Goal: Task Accomplishment & Management: Use online tool/utility

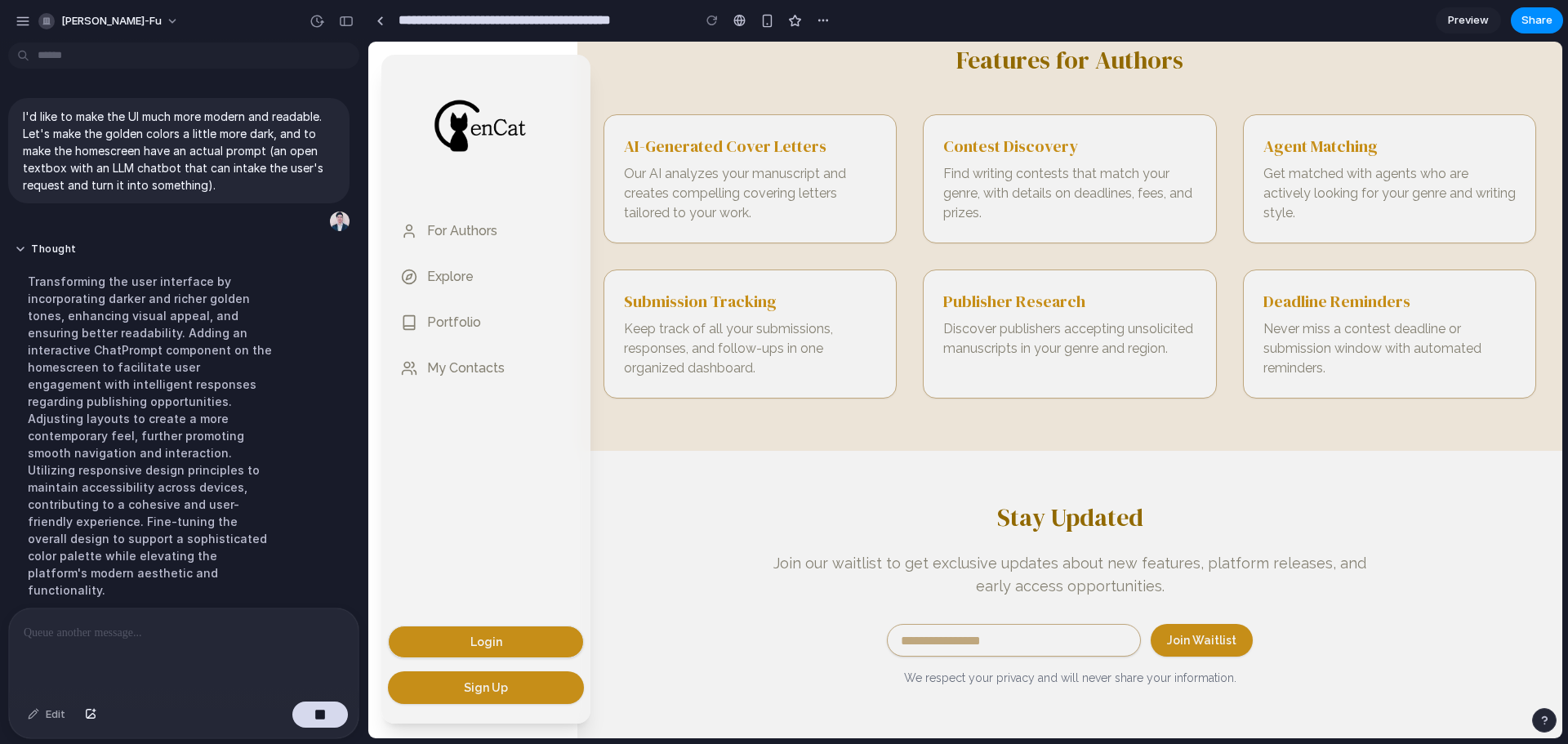
scroll to position [410, 0]
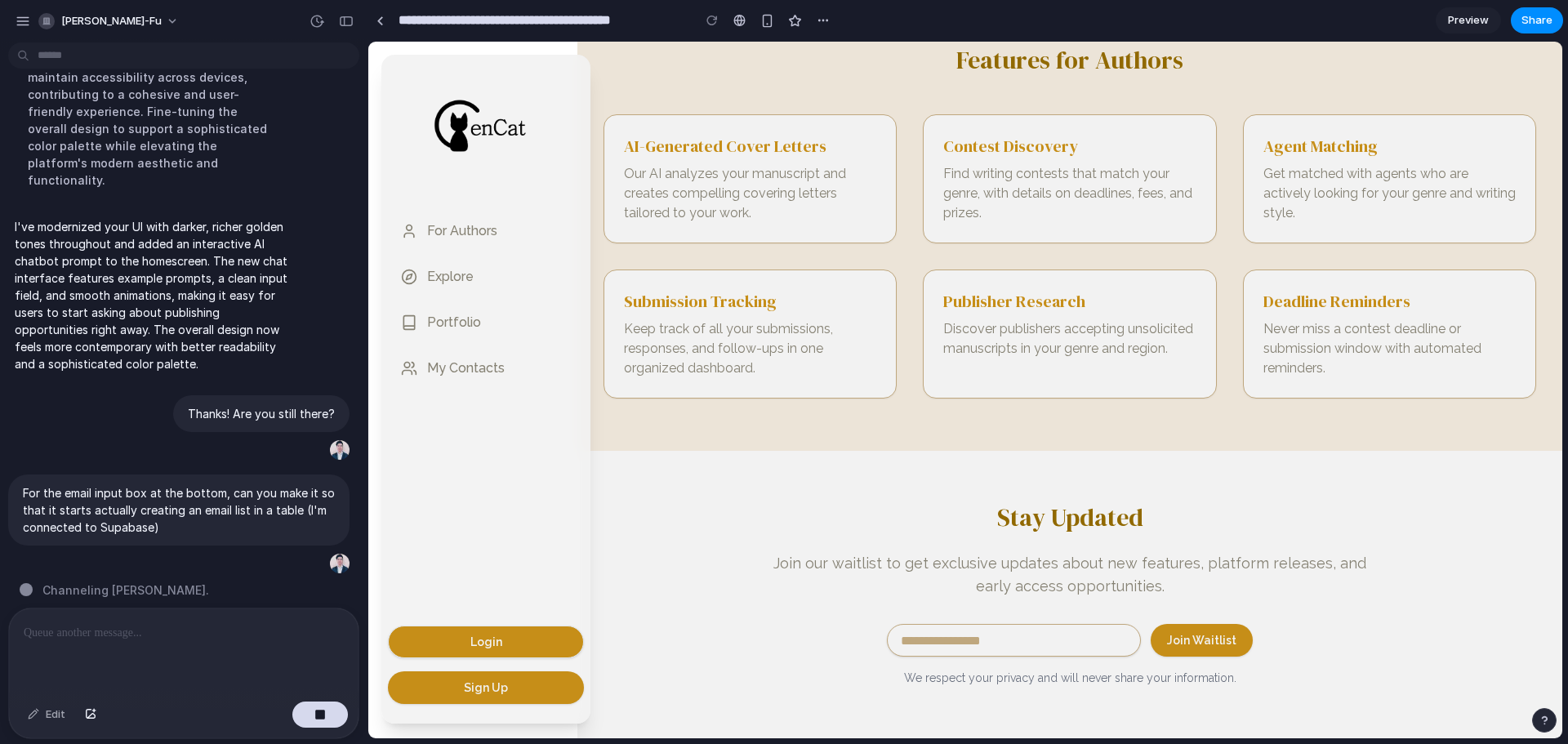
click at [195, 646] on div at bounding box center [184, 652] width 349 height 87
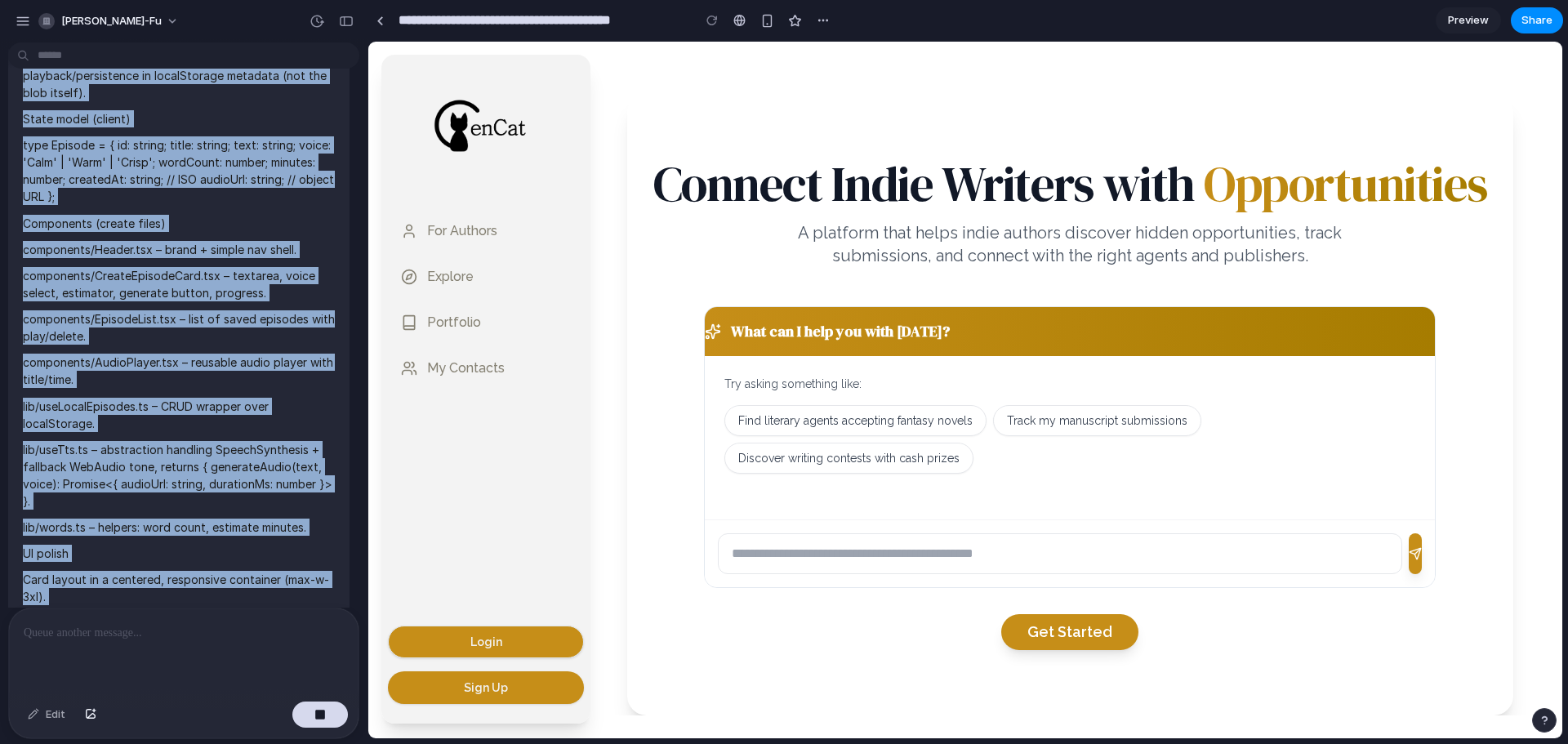
scroll to position [3371, 0]
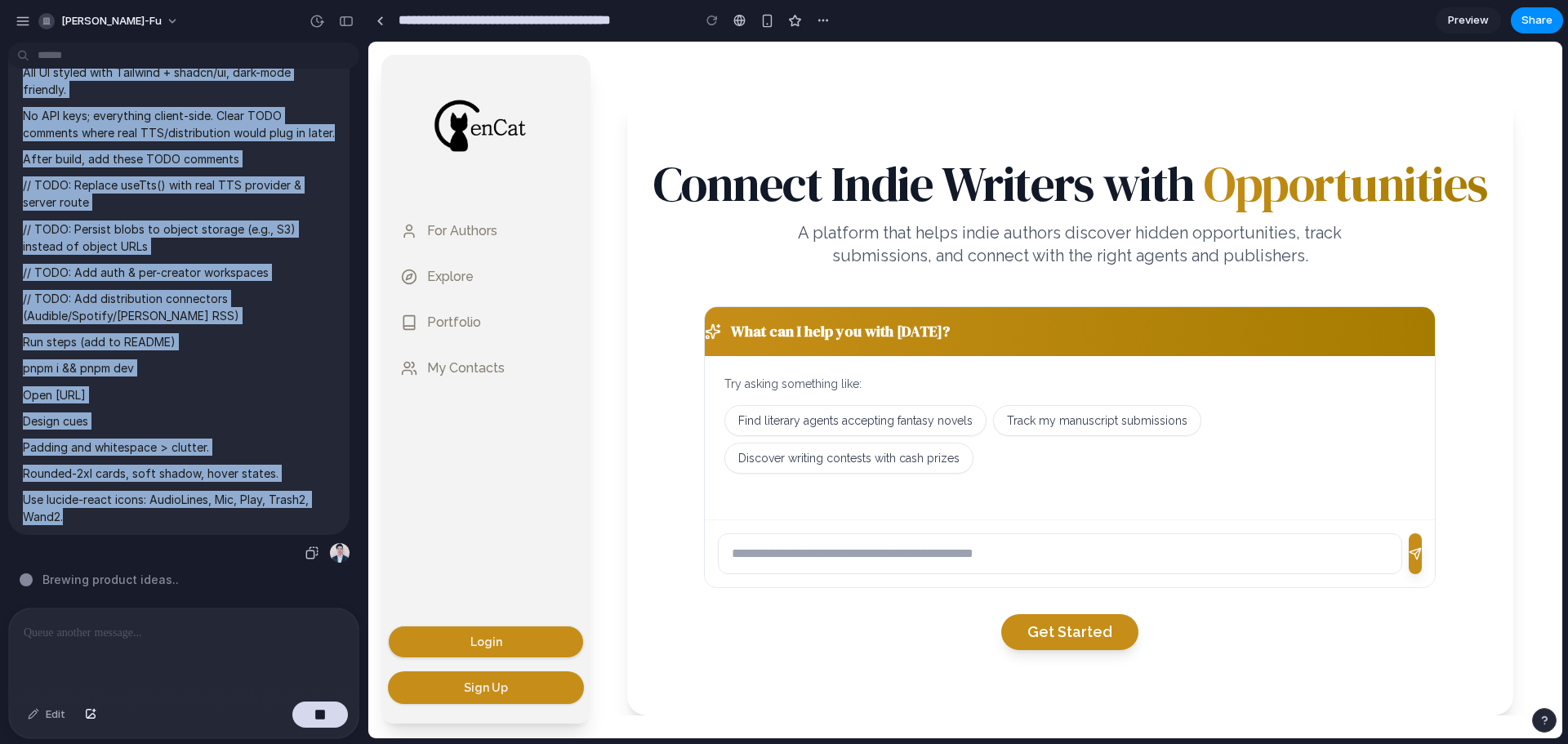
drag, startPoint x: 22, startPoint y: 199, endPoint x: 206, endPoint y: 506, distance: 357.9
copy span "Let's do a little bit of a revamp. We're going to make this platform more focus…"
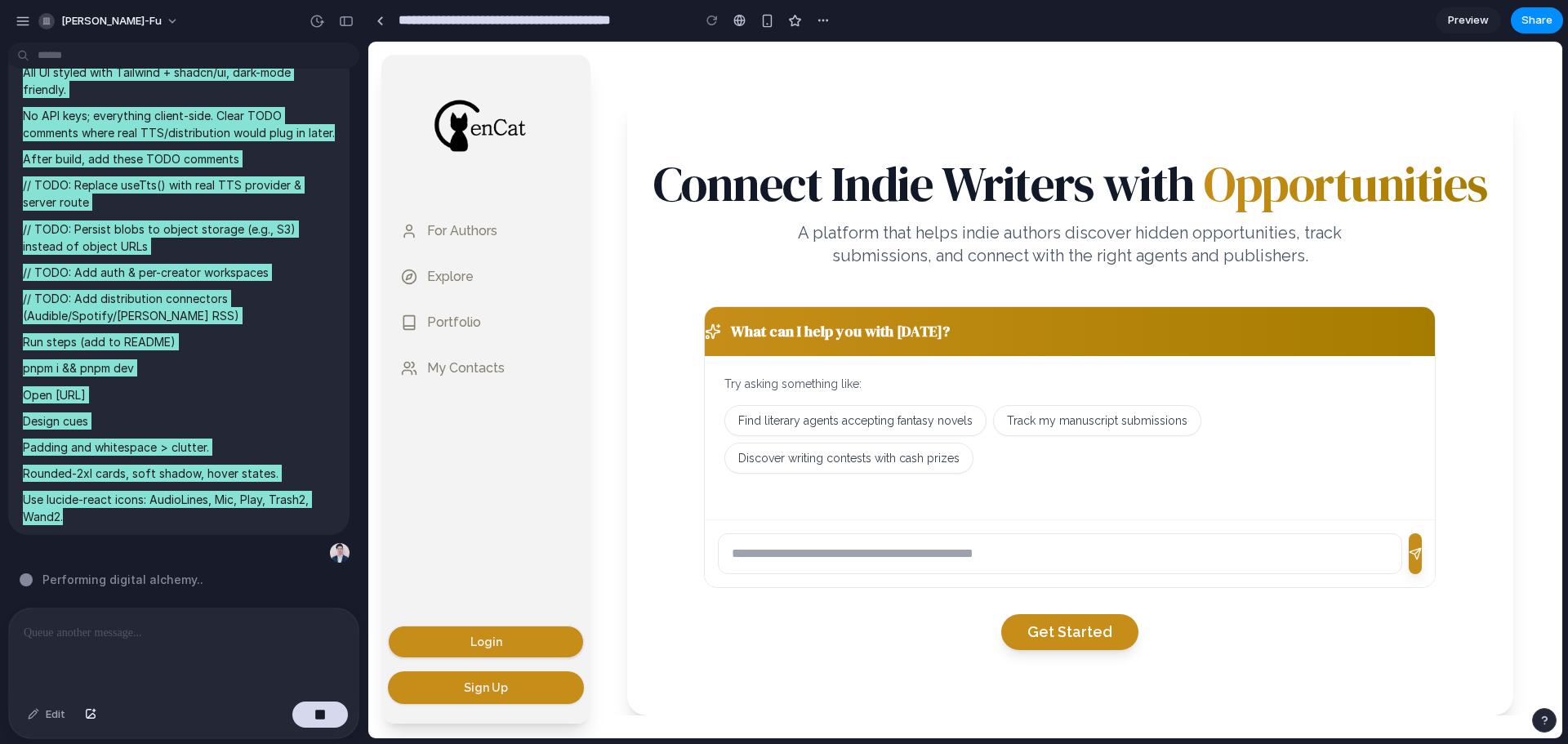
click at [893, 128] on section "Connect Indie Writers with Opportunities A platform that helps indie authors di…" at bounding box center [1069, 405] width 886 height 622
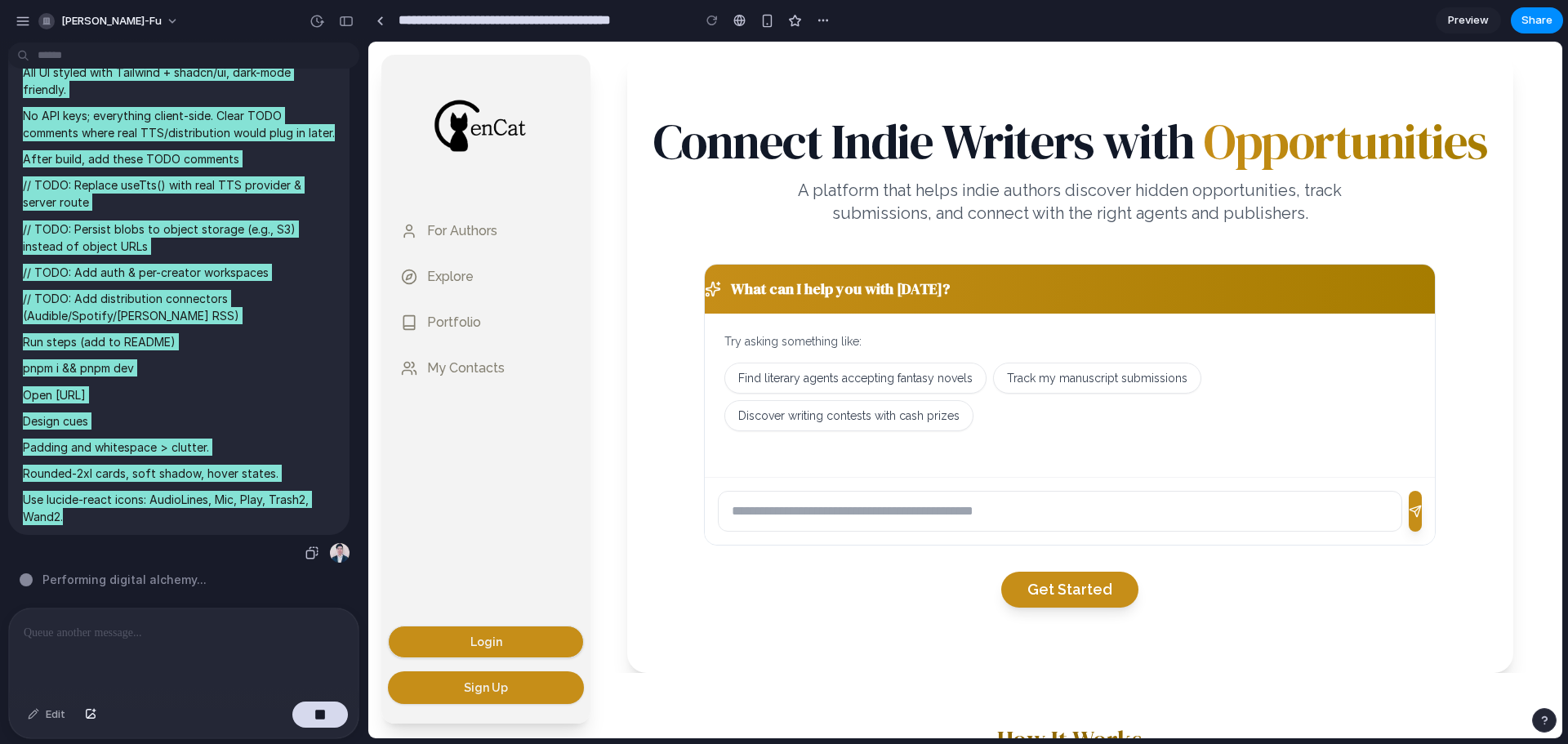
scroll to position [81, 0]
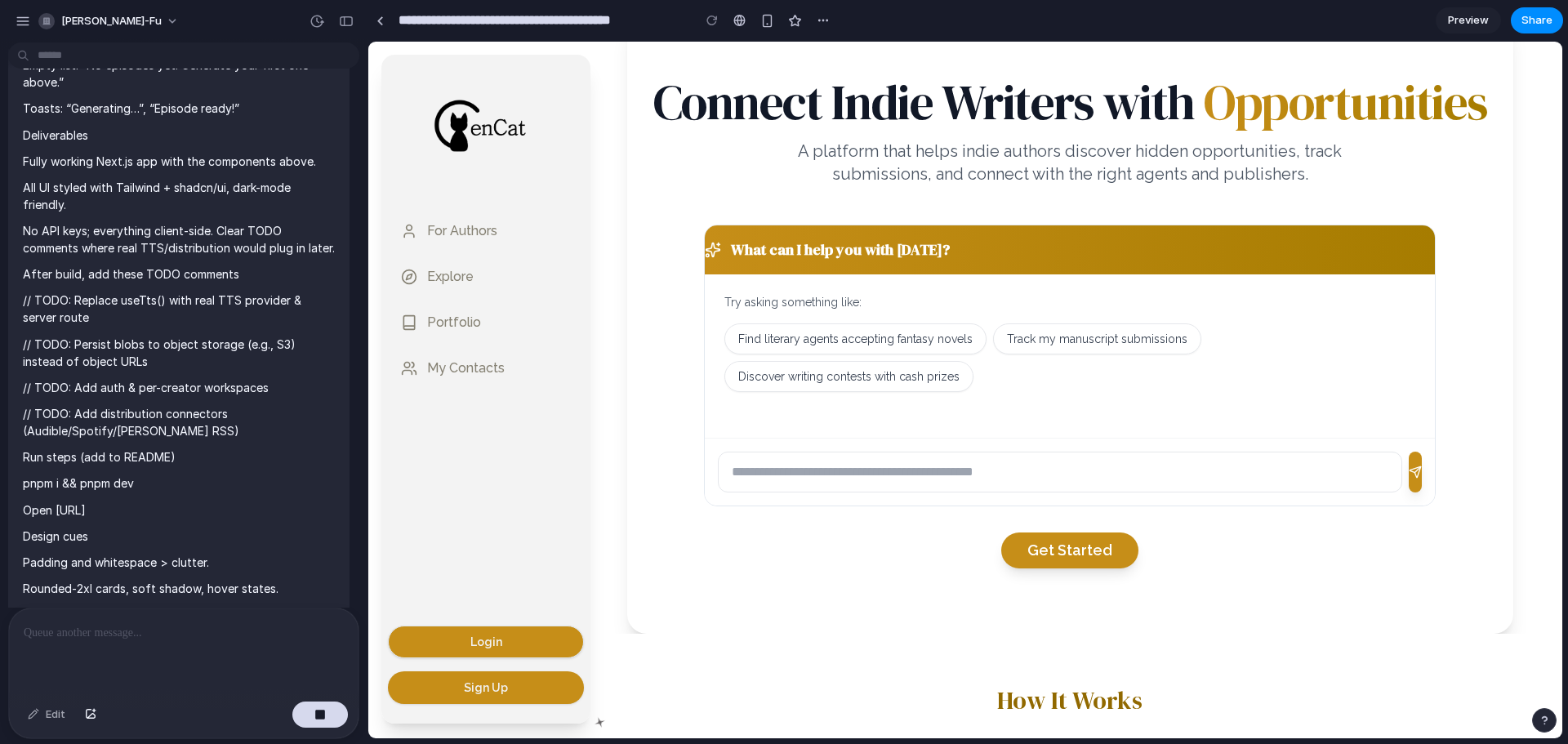
scroll to position [3371, 0]
